Goal: Information Seeking & Learning: Learn about a topic

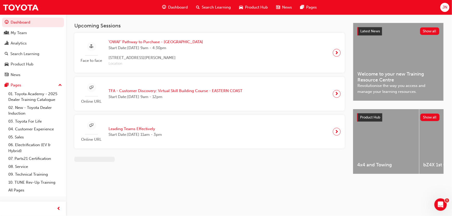
click at [176, 7] on span "Dashboard" at bounding box center [178, 7] width 20 height 6
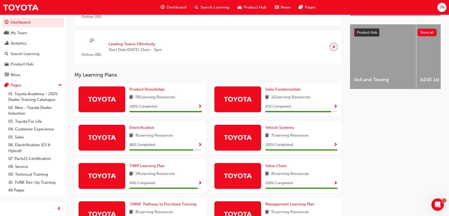
scroll to position [203, 0]
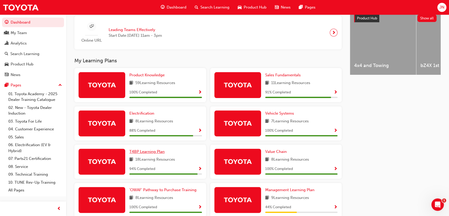
click at [149, 153] on span "T4BP Learning Plan" at bounding box center [146, 152] width 35 height 5
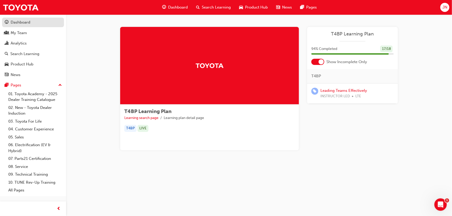
click at [25, 23] on div "Dashboard" at bounding box center [21, 22] width 20 height 6
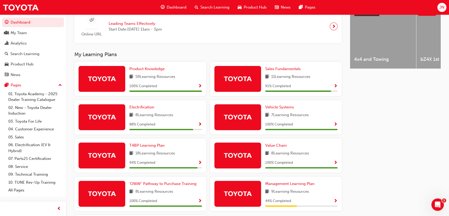
scroll to position [198, 0]
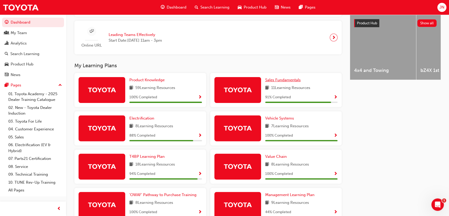
click at [284, 81] on span "Sales Fundamentals" at bounding box center [283, 80] width 36 height 5
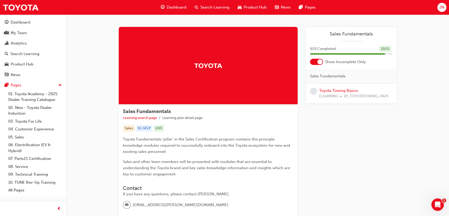
scroll to position [39, 0]
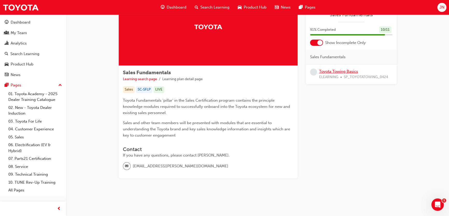
click at [333, 72] on link "Toyota Towing Basics" at bounding box center [338, 71] width 39 height 5
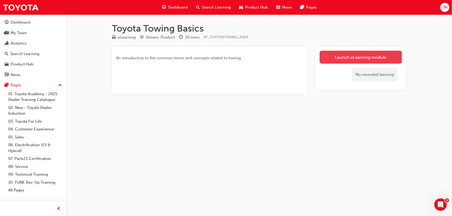
click at [353, 55] on link "Launch eLearning module" at bounding box center [361, 57] width 82 height 13
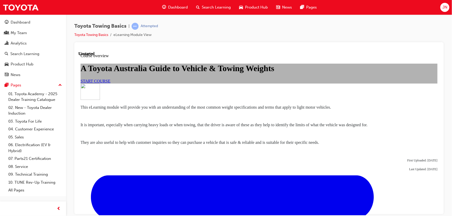
click at [110, 83] on span "START COURSE" at bounding box center [95, 81] width 30 height 4
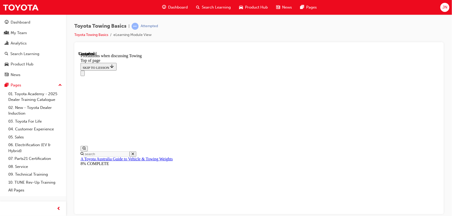
scroll to position [579, 0]
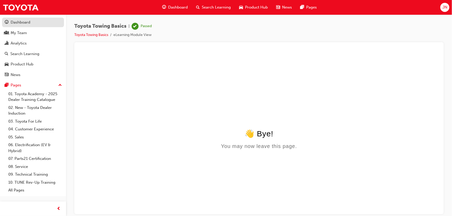
click at [24, 25] on div "Dashboard" at bounding box center [21, 22] width 20 height 6
